Goal: Check status

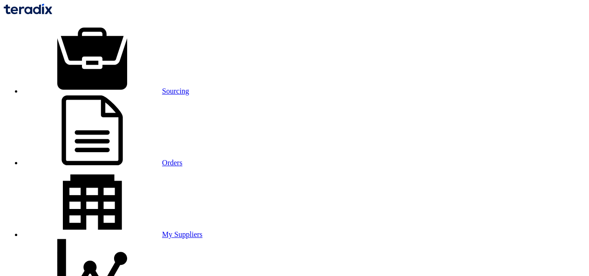
click at [115, 87] on link "Sourcing" at bounding box center [105, 91] width 167 height 8
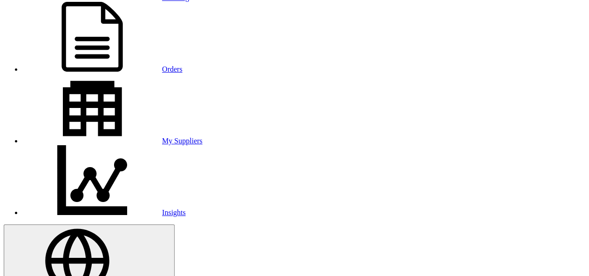
scroll to position [93, 0]
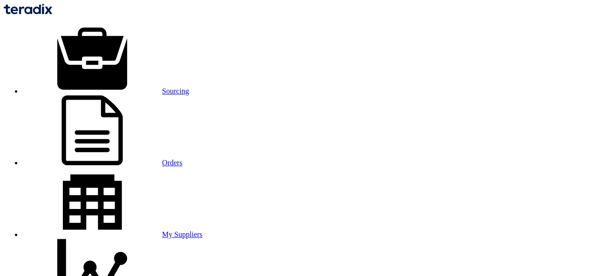
click at [138, 87] on link "Sourcing" at bounding box center [105, 91] width 167 height 8
click at [182, 159] on link "Orders" at bounding box center [102, 163] width 160 height 8
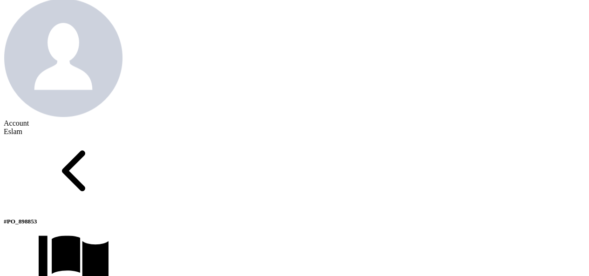
scroll to position [419, 0]
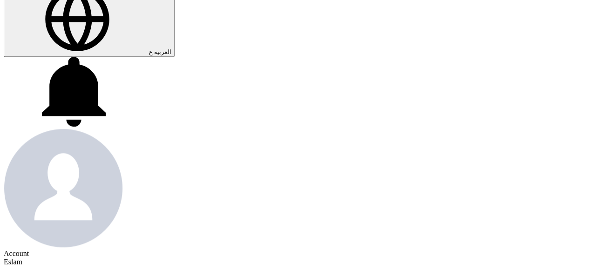
scroll to position [326, 0]
